Goal: Check status: Check status

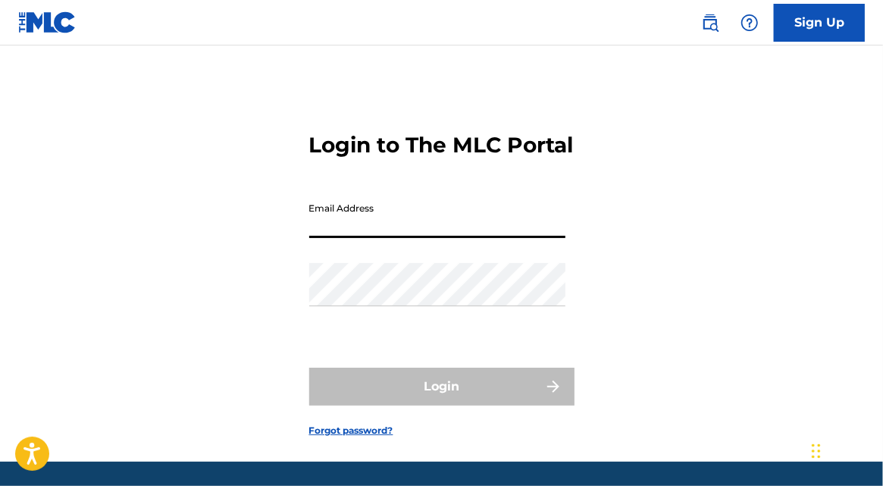
click at [410, 238] on input "Email Address" at bounding box center [437, 216] width 256 height 43
type input "[EMAIL_ADDRESS][DOMAIN_NAME]"
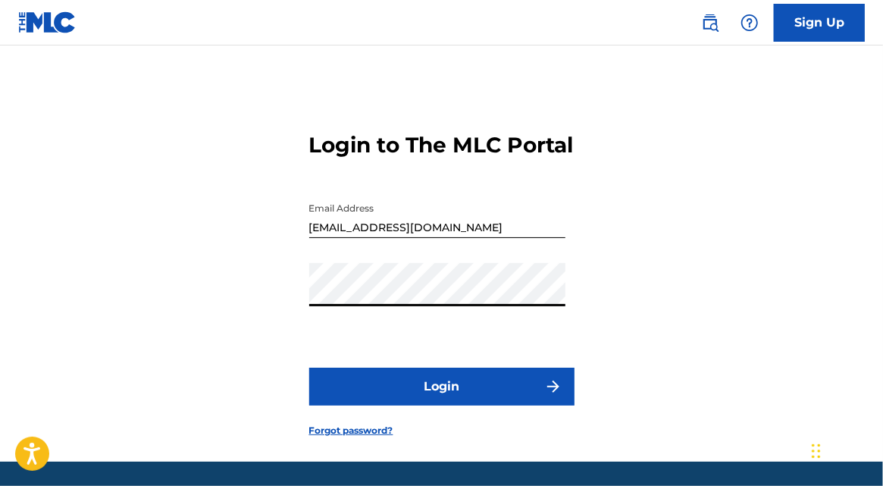
click at [309, 368] on button "Login" at bounding box center [441, 387] width 265 height 38
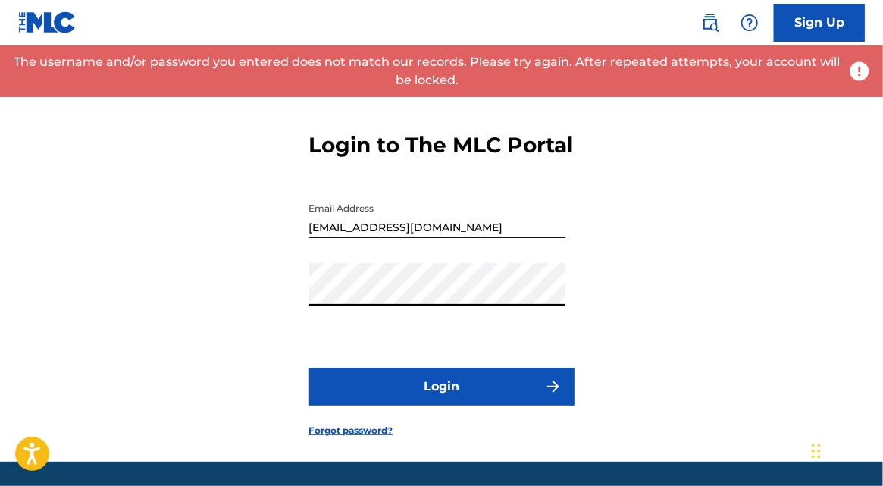
click at [206, 292] on div "Login to The MLC Portal Email Address melodizemusicofficial@gmail.com Password …" at bounding box center [441, 272] width 883 height 378
click at [309, 368] on button "Login" at bounding box center [441, 387] width 265 height 38
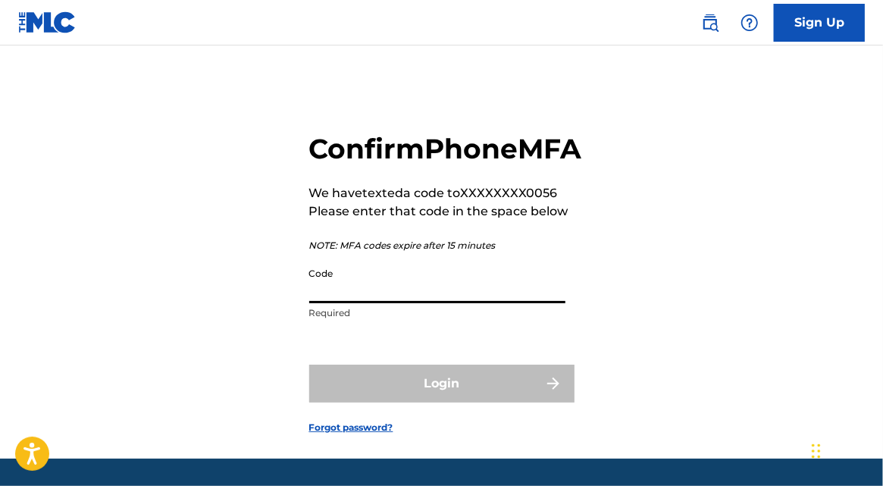
click at [470, 303] on input "Code" at bounding box center [437, 281] width 256 height 43
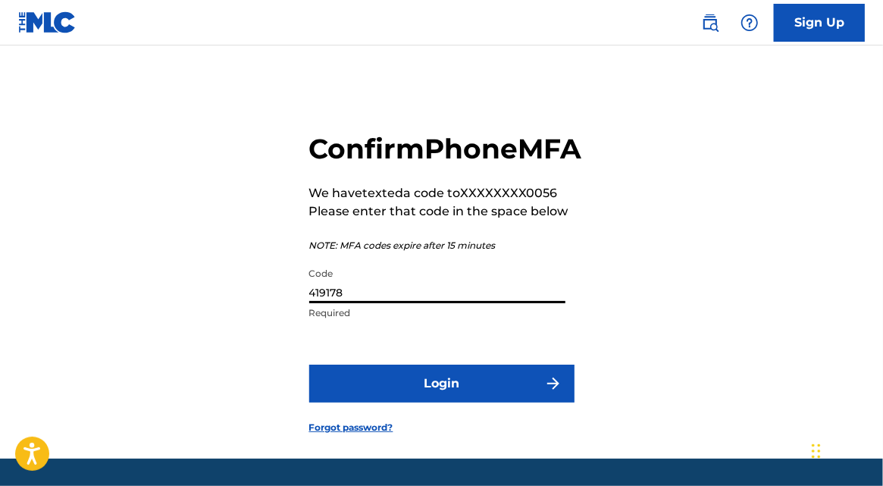
type input "419178"
click at [420, 402] on button "Login" at bounding box center [441, 383] width 265 height 38
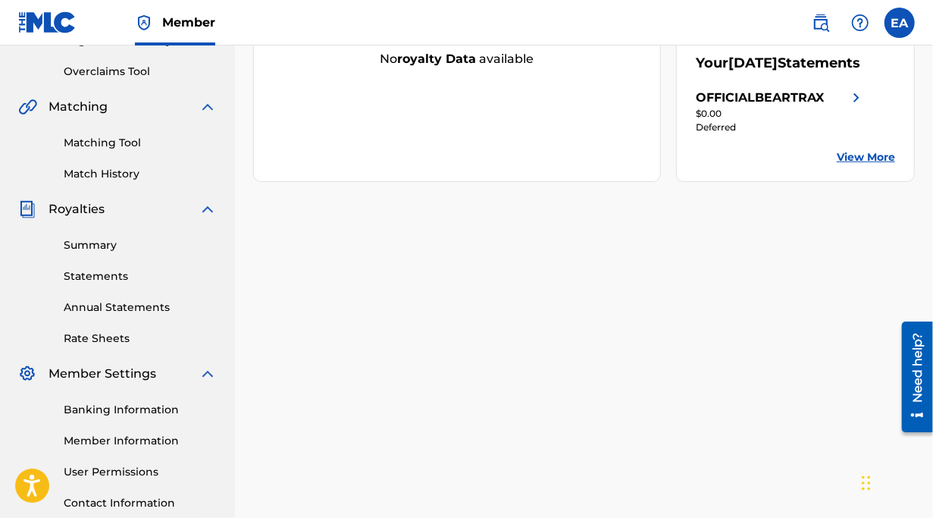
scroll to position [308, 0]
click at [83, 274] on link "Statements" at bounding box center [140, 275] width 153 height 16
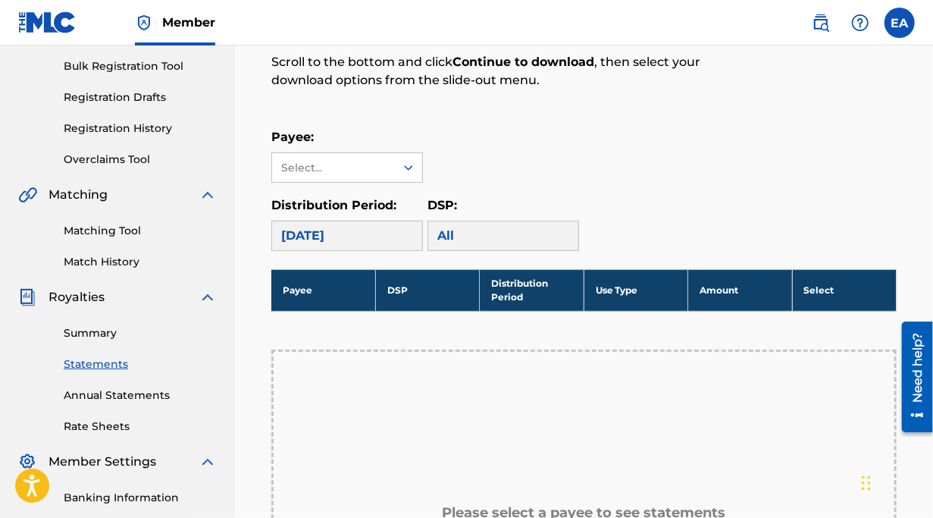
scroll to position [230, 0]
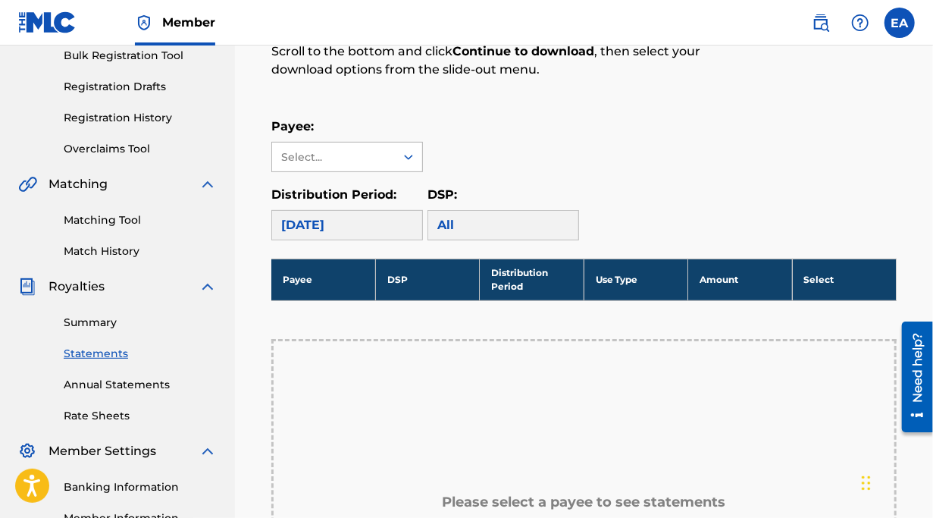
click at [384, 157] on div "Select..." at bounding box center [333, 156] width 123 height 29
click at [351, 194] on div "OFFICIALBEARTRAX" at bounding box center [347, 191] width 150 height 38
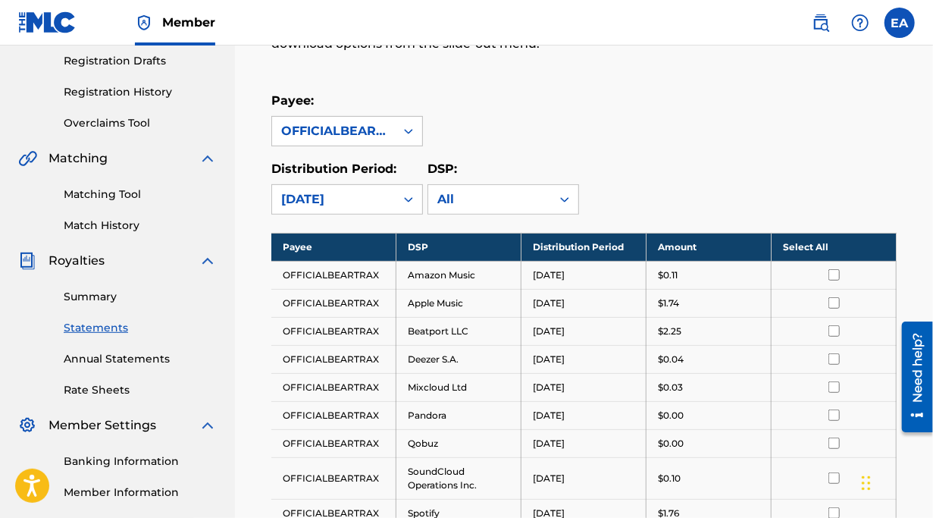
scroll to position [252, 0]
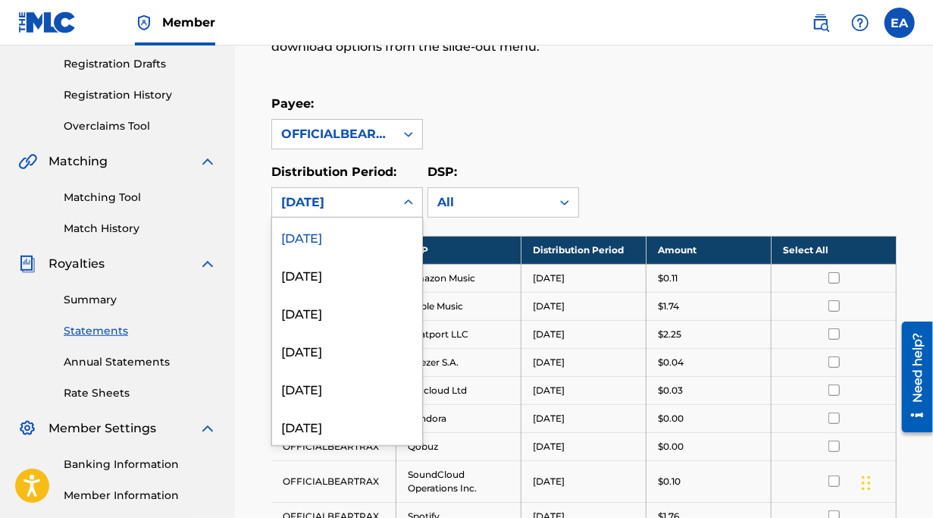
click at [386, 211] on div "[DATE]" at bounding box center [333, 202] width 123 height 29
click at [350, 274] on div "[DATE]" at bounding box center [347, 274] width 150 height 38
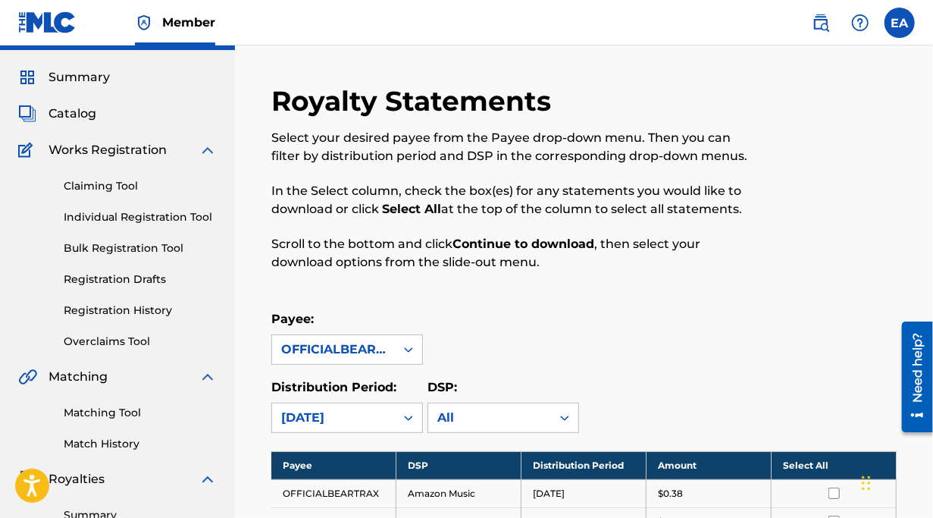
scroll to position [0, 0]
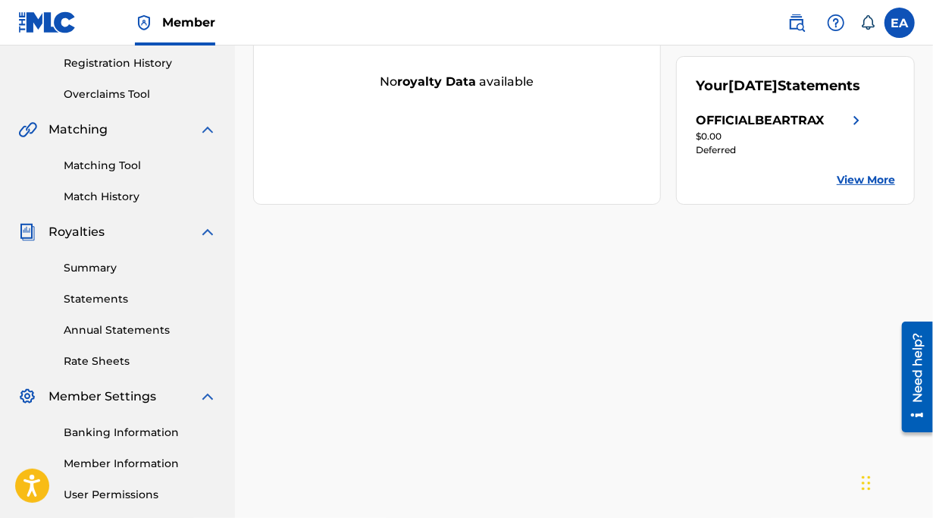
scroll to position [421, 0]
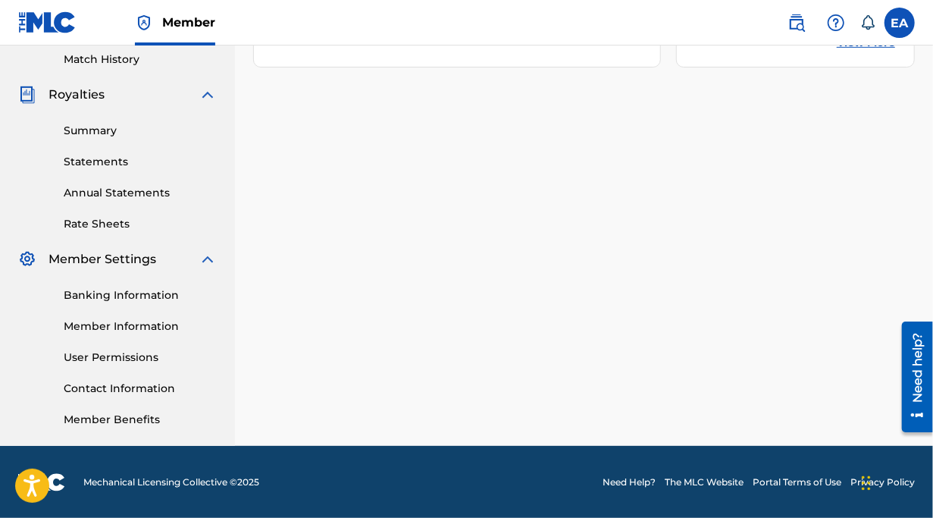
click at [92, 127] on link "Summary" at bounding box center [140, 131] width 153 height 16
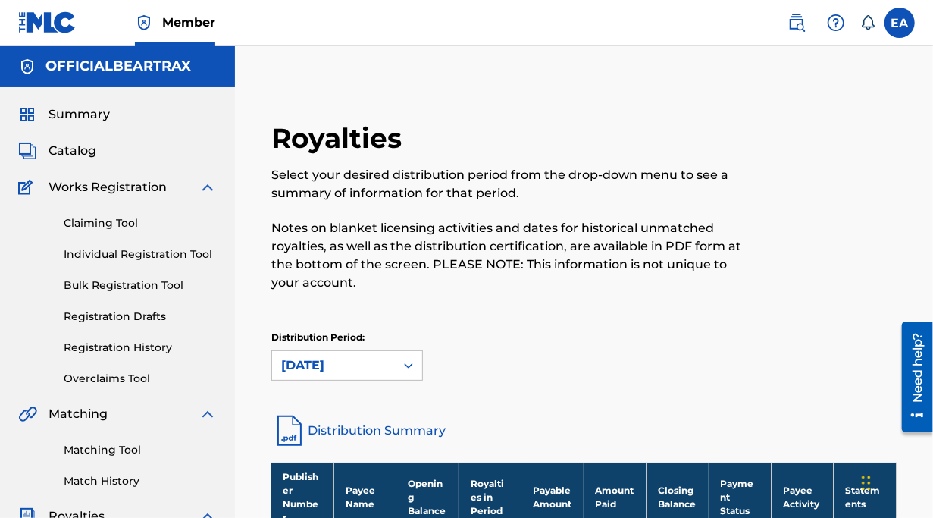
scroll to position [201, 0]
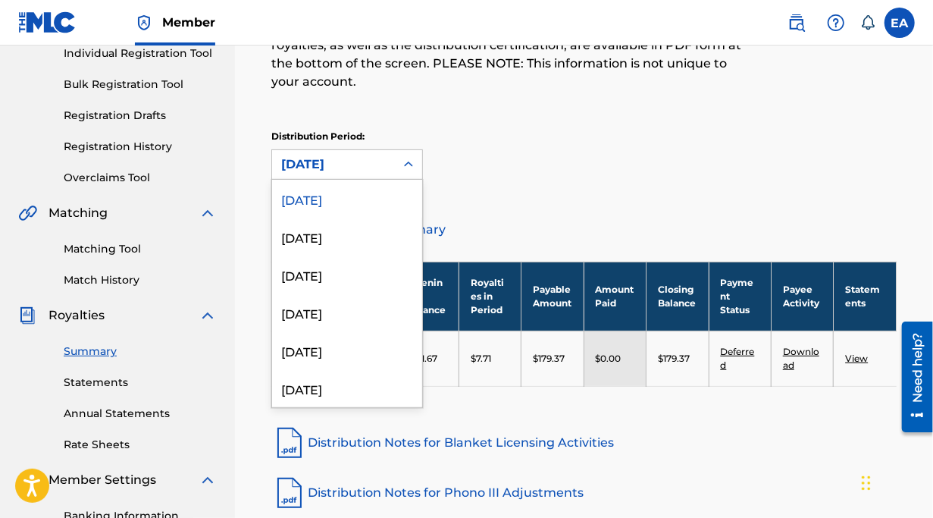
click at [373, 152] on div "[DATE]" at bounding box center [333, 164] width 123 height 29
click at [602, 172] on div "Distribution Period: 53 results available. Use Up and Down to choose options, p…" at bounding box center [583, 155] width 625 height 50
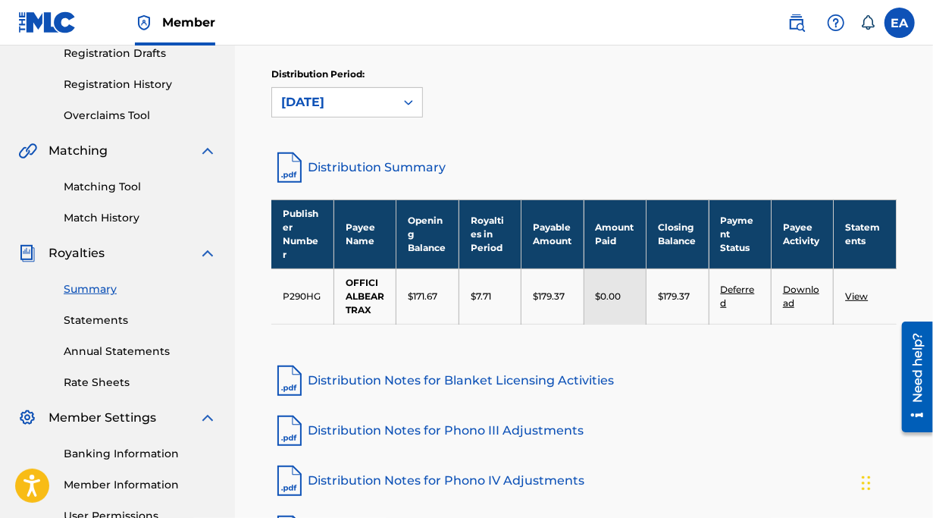
scroll to position [264, 0]
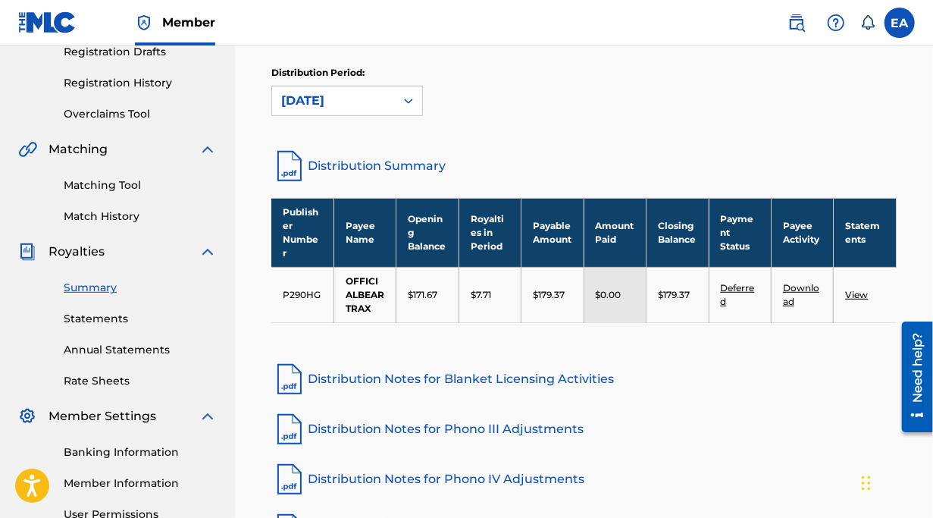
click at [738, 282] on link "Deferred" at bounding box center [738, 294] width 34 height 25
